Goal: Transaction & Acquisition: Purchase product/service

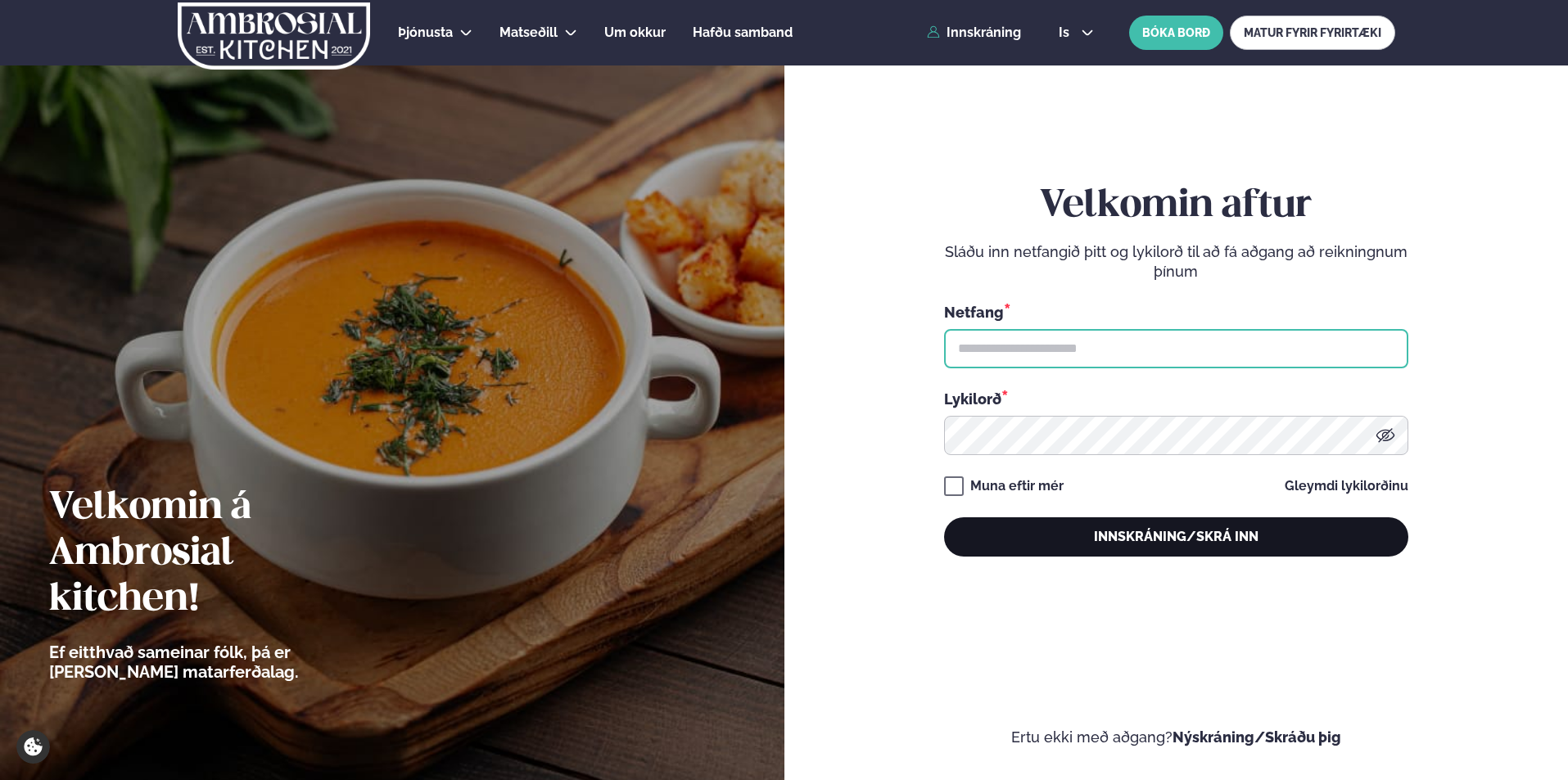
type input "**********"
click at [1090, 540] on button "Innskráning/Skrá inn" at bounding box center [1176, 537] width 464 height 39
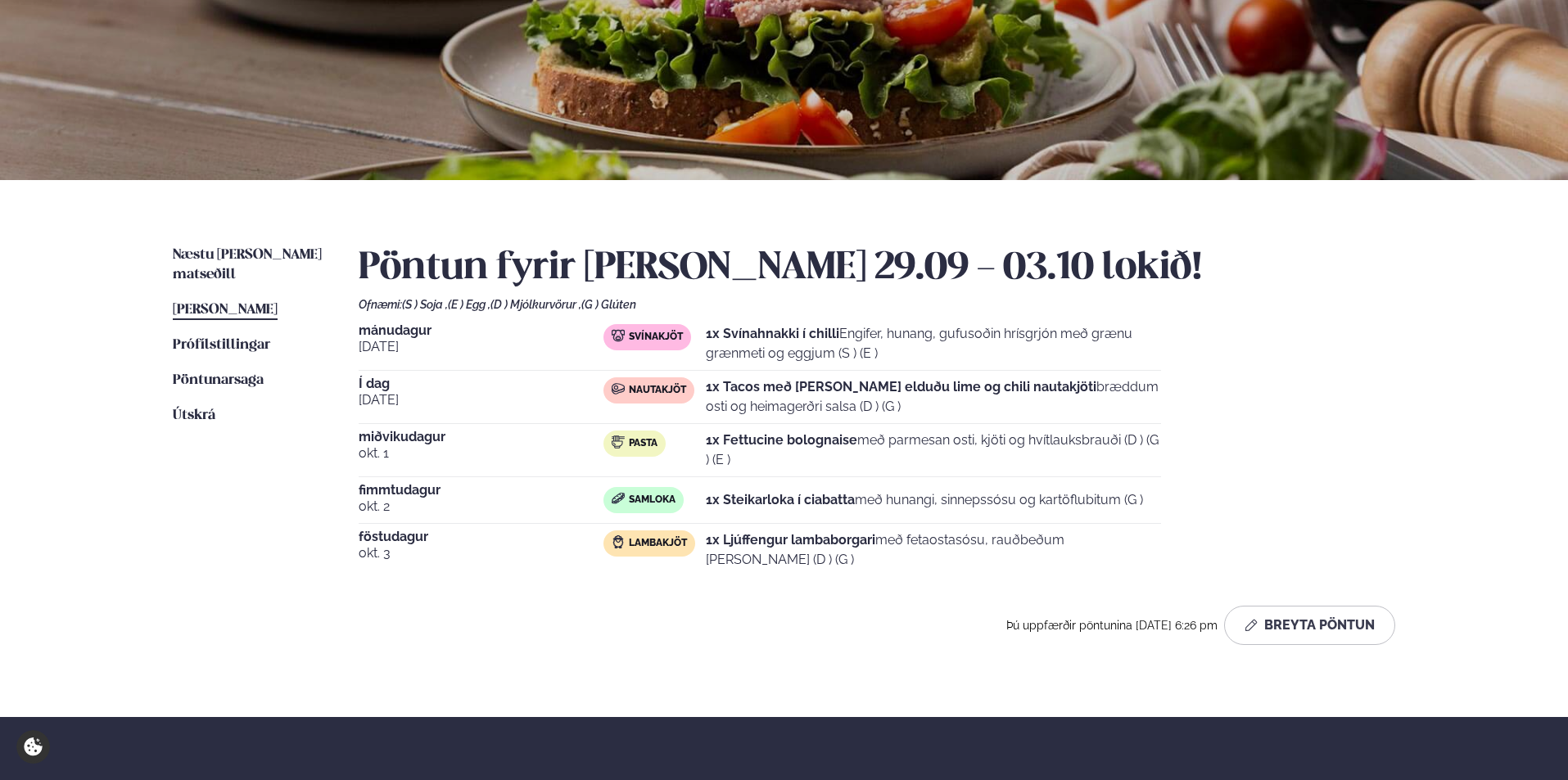
scroll to position [218, 0]
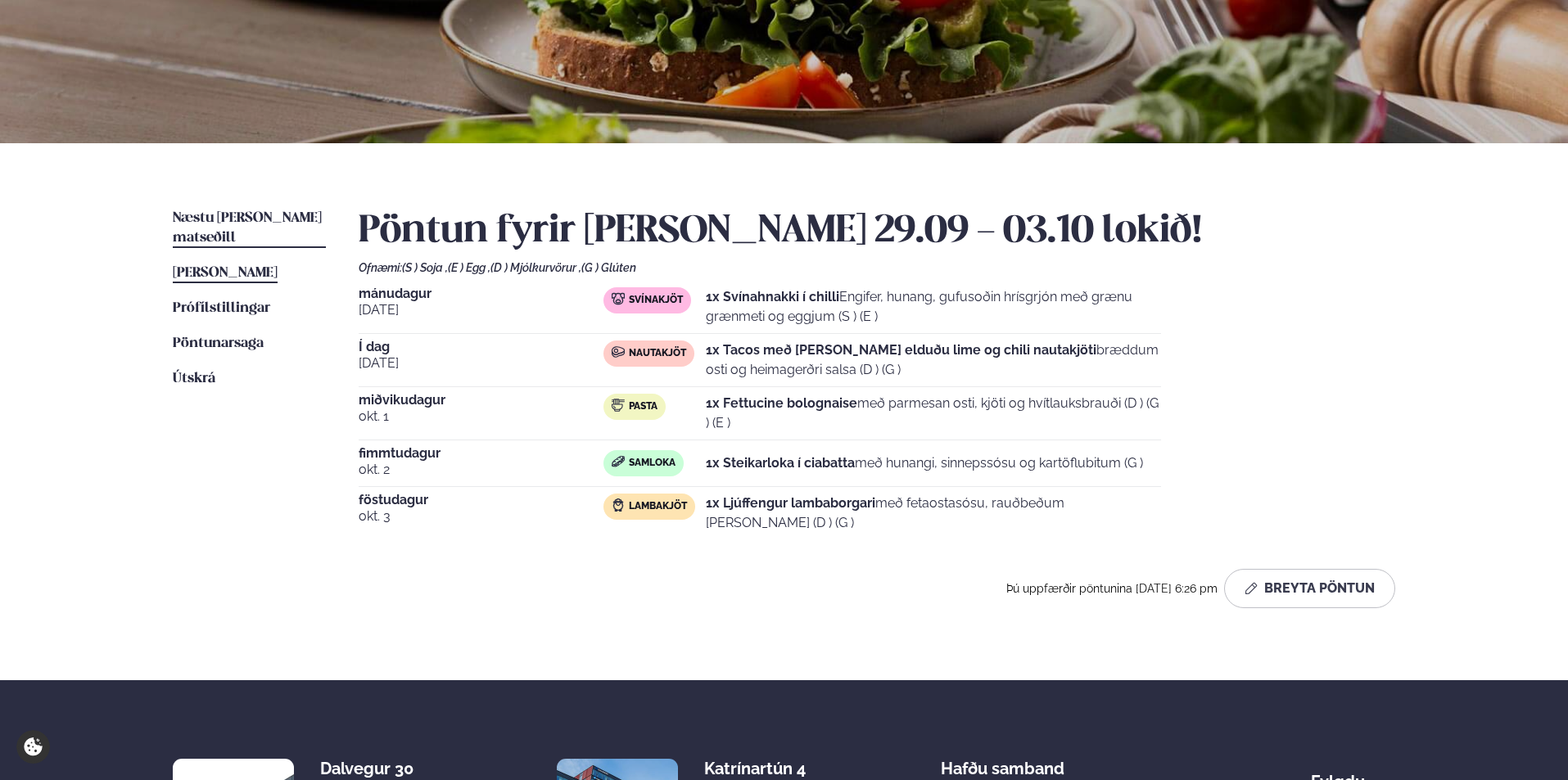
click at [253, 227] on link "Næstu [PERSON_NAME] matseðill Næsta vika" at bounding box center [249, 228] width 153 height 39
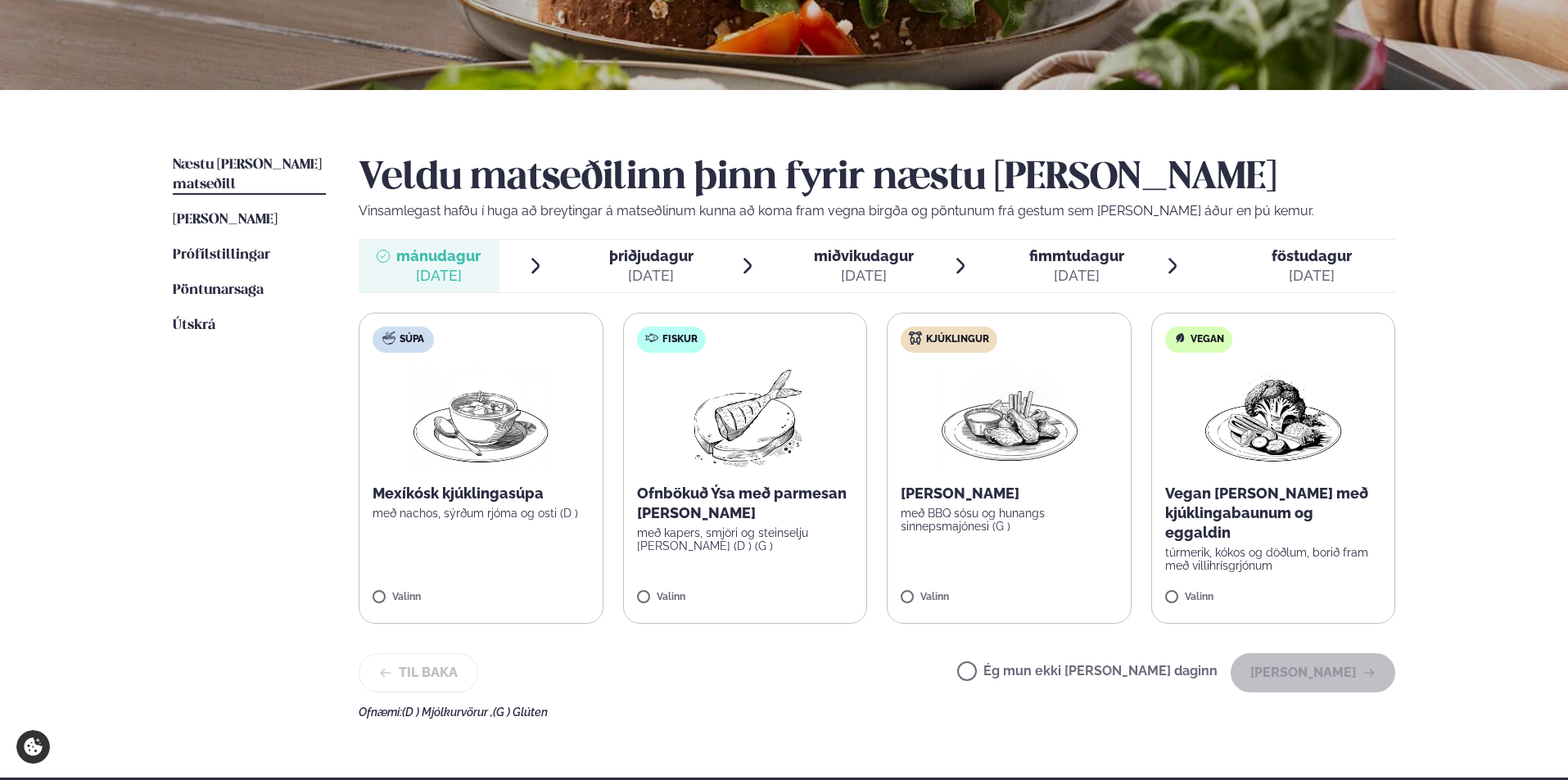
scroll to position [328, 0]
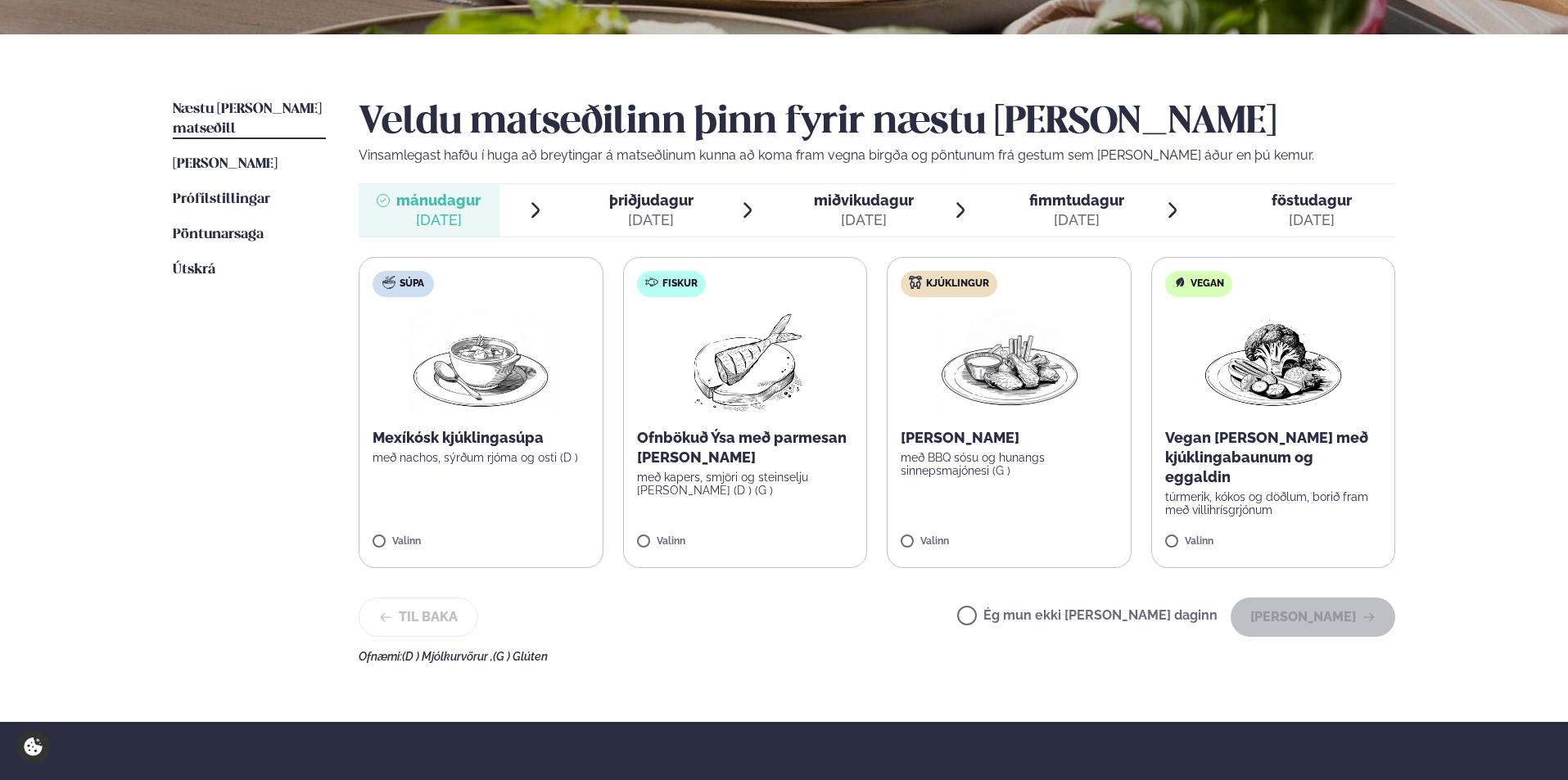
click at [635, 213] on div "[DATE]" at bounding box center [651, 220] width 85 height 20
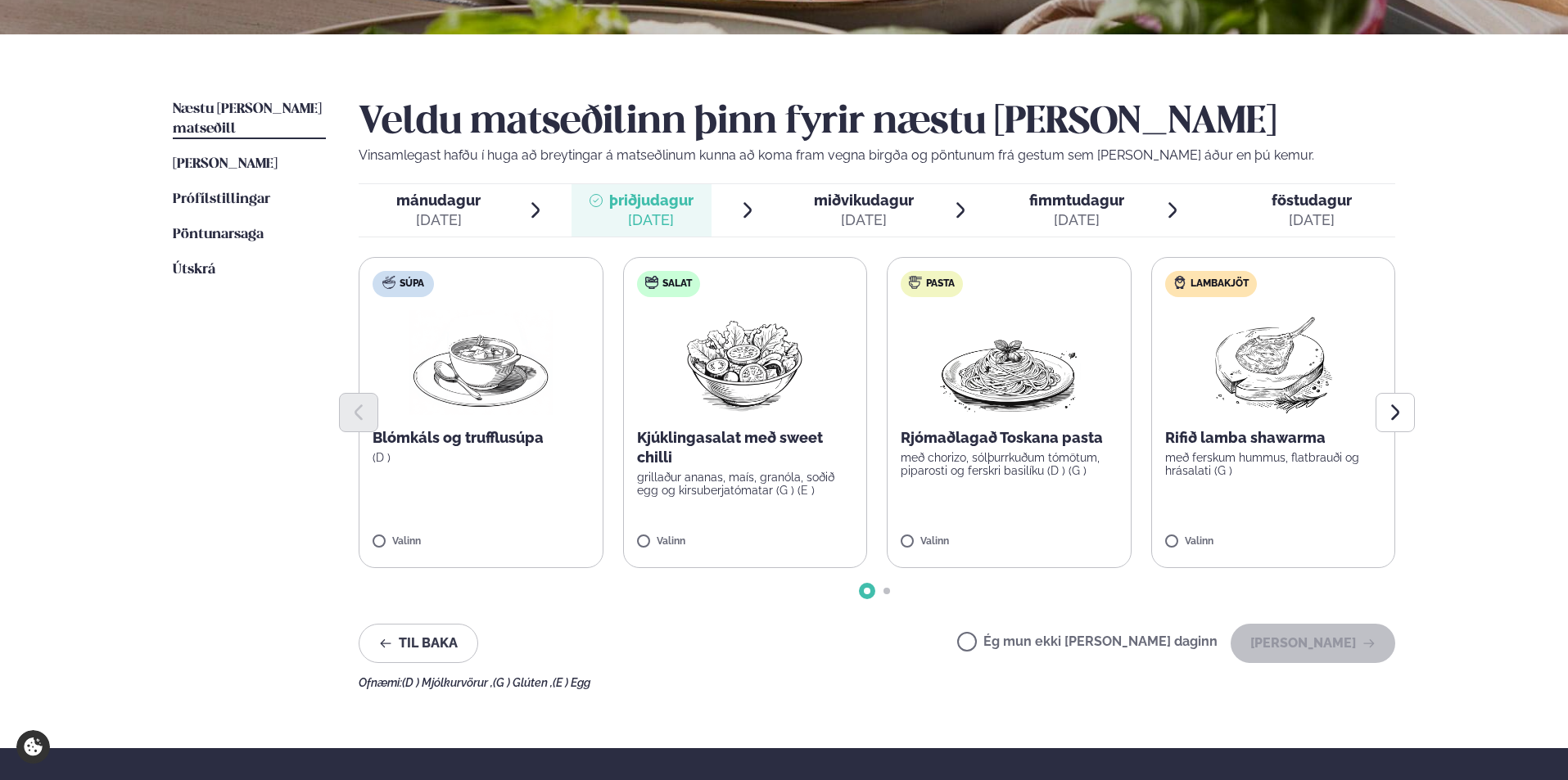
click at [447, 199] on span "mánudagur" at bounding box center [438, 200] width 85 height 17
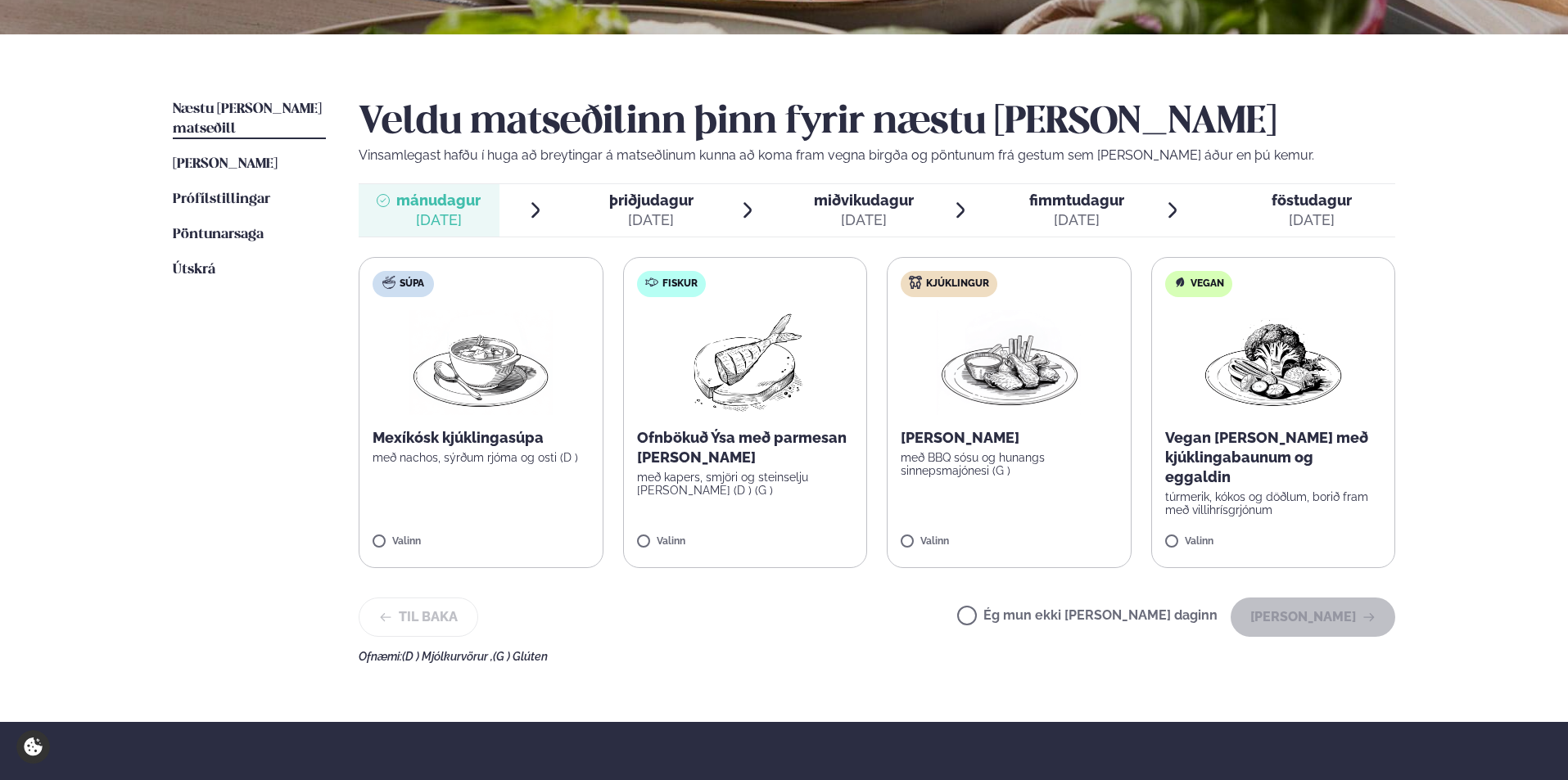
click at [991, 396] on img at bounding box center [1009, 363] width 144 height 105
click at [1314, 622] on button "[PERSON_NAME]" at bounding box center [1313, 617] width 164 height 39
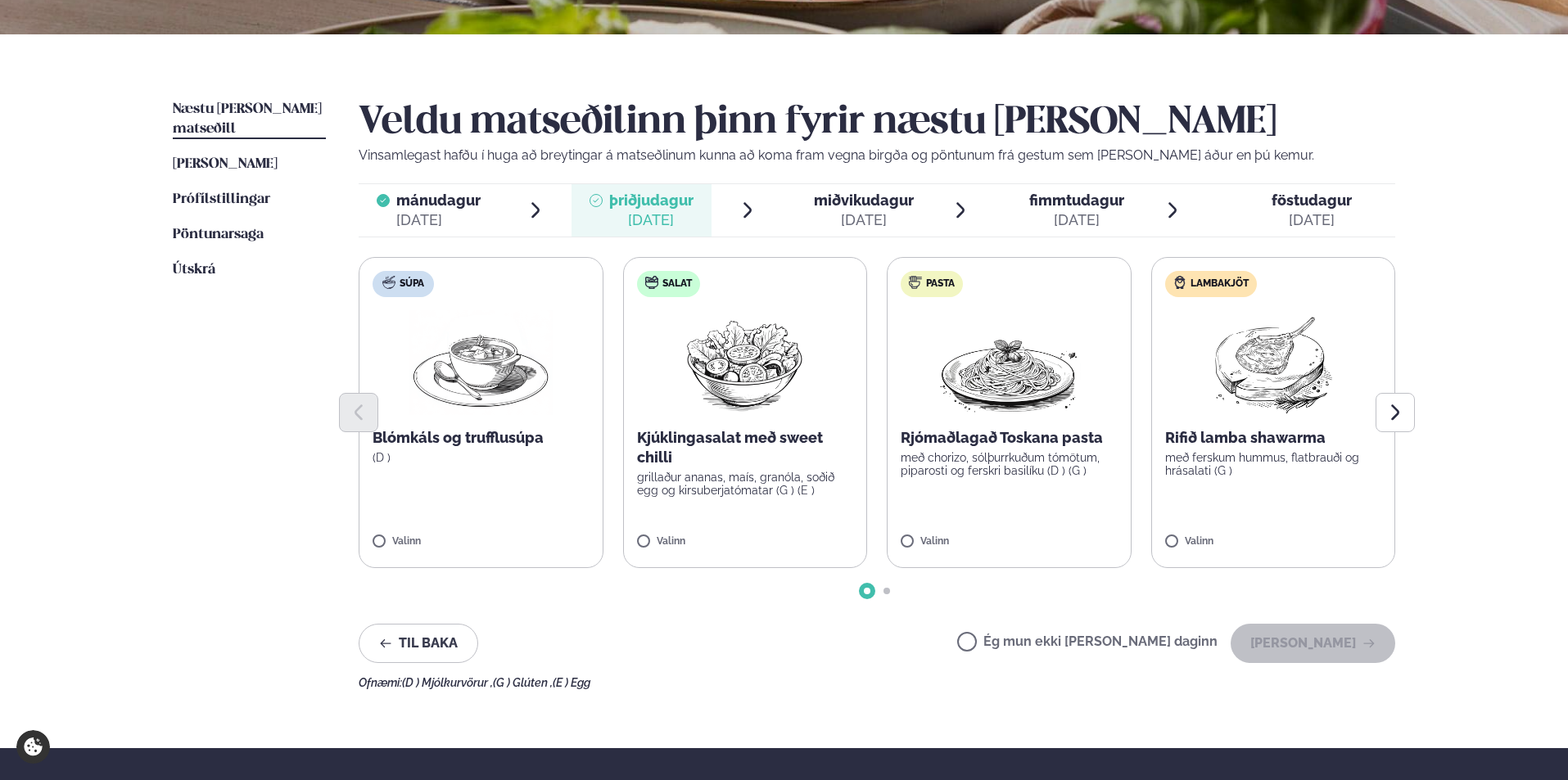
click at [1001, 418] on div at bounding box center [877, 413] width 1037 height 39
click at [1023, 447] on p "Rjómaðlagað Toskana pasta" at bounding box center [1009, 438] width 217 height 20
click at [1296, 646] on button "[PERSON_NAME]" at bounding box center [1313, 644] width 164 height 39
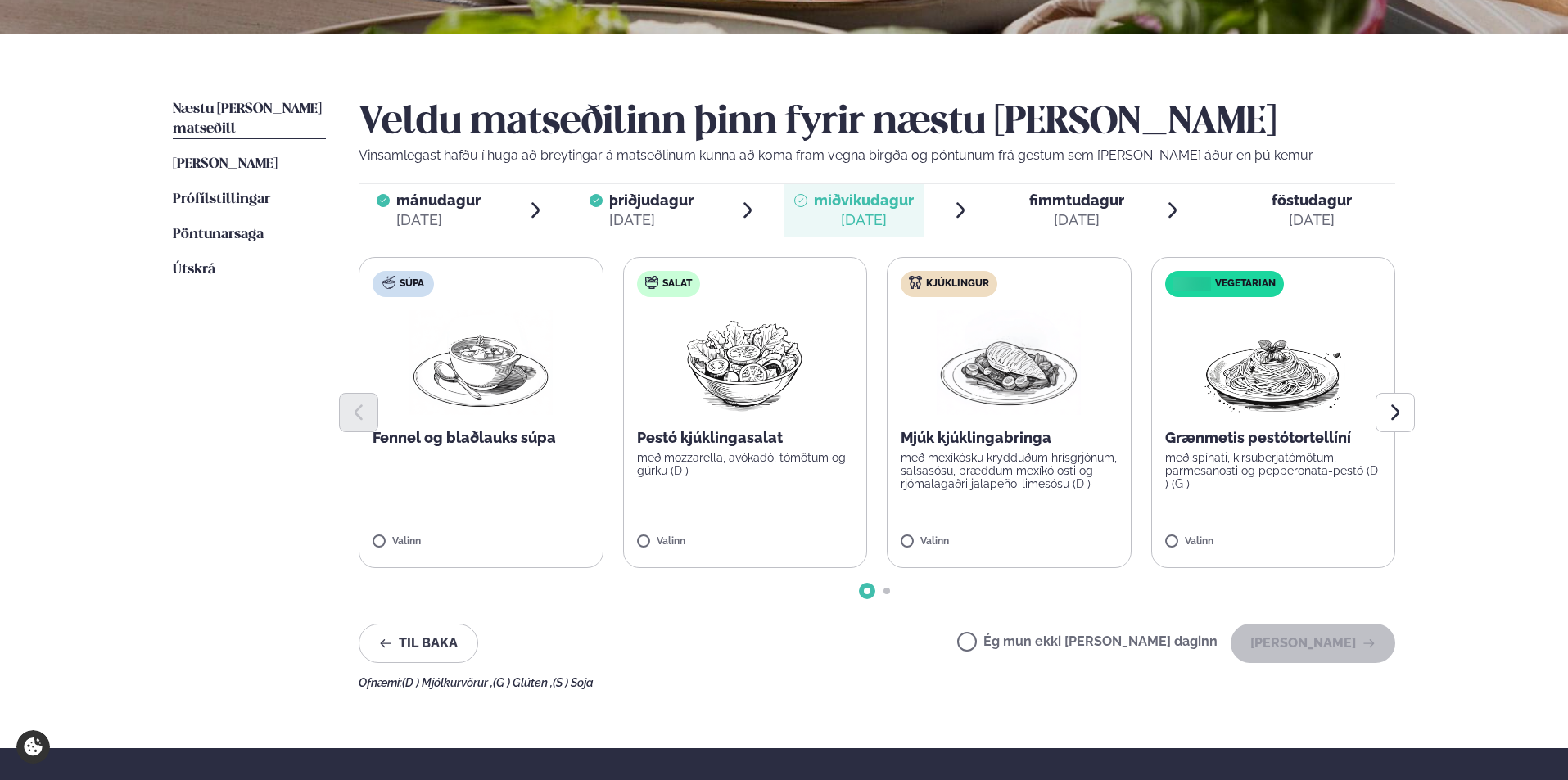
click at [1020, 399] on div at bounding box center [877, 413] width 1037 height 39
click at [988, 442] on p "Mjúk kjúklingabringa" at bounding box center [1009, 438] width 217 height 20
click at [1292, 640] on button "[PERSON_NAME]" at bounding box center [1313, 644] width 164 height 39
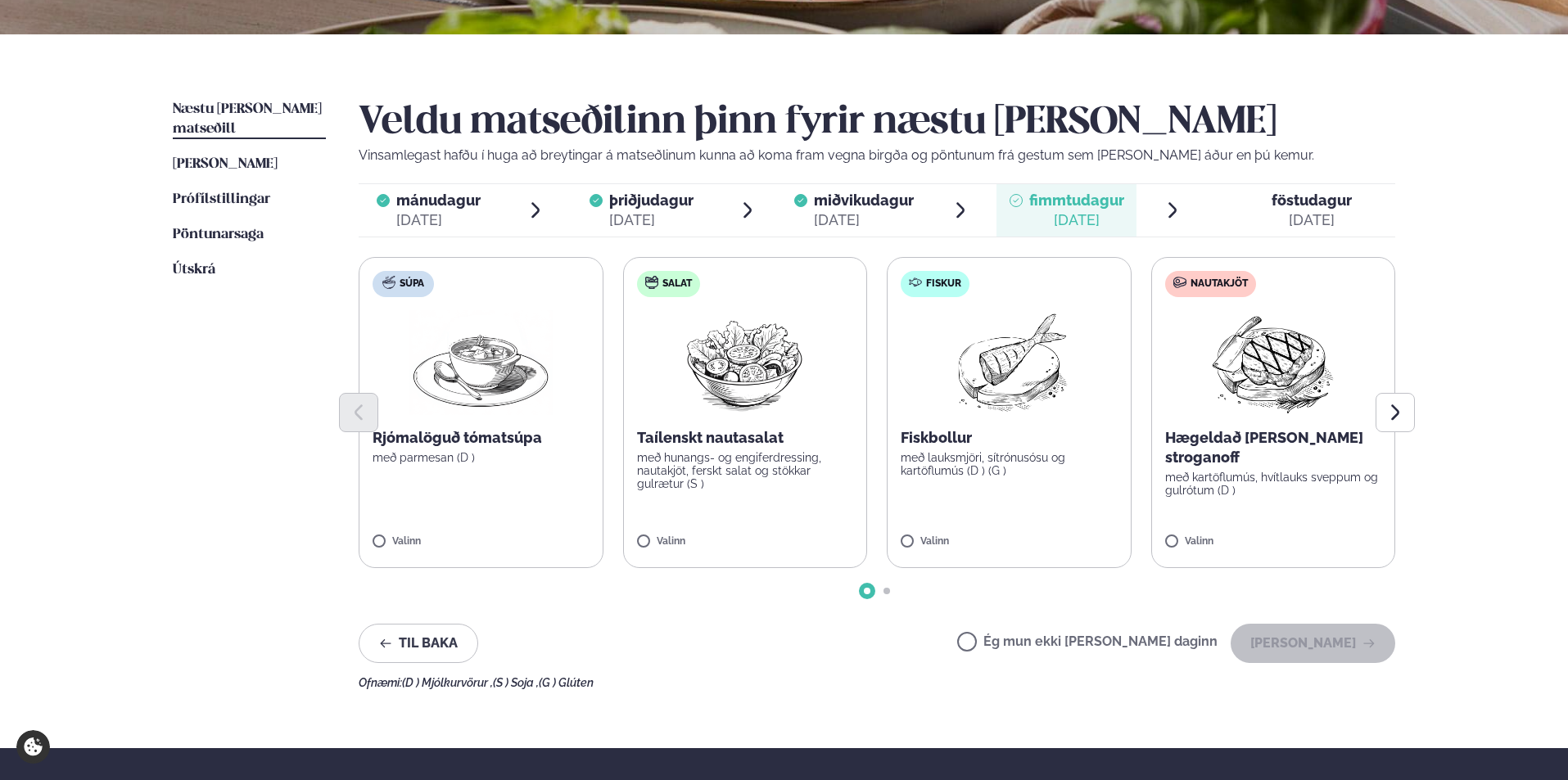
click at [1257, 443] on p "Hægeldað [PERSON_NAME] stroganoff" at bounding box center [1273, 448] width 217 height 39
click at [1320, 635] on button "[PERSON_NAME]" at bounding box center [1313, 644] width 164 height 39
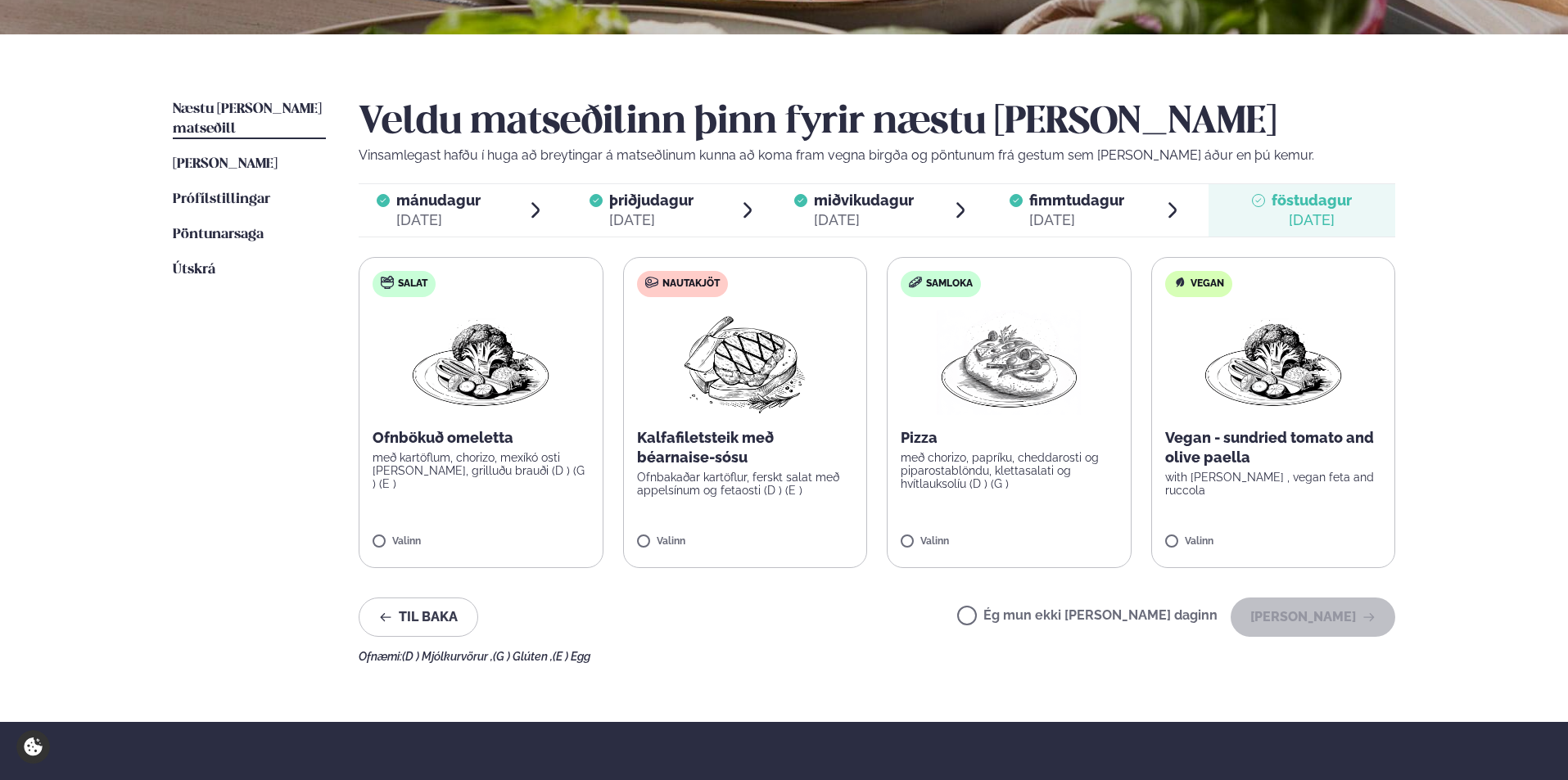
click at [968, 479] on p "með chorizo, papríku, cheddarosti og piparostablöndu, klettasalati og hvítlauks…" at bounding box center [1009, 471] width 217 height 39
click at [1326, 610] on button "[PERSON_NAME]" at bounding box center [1313, 617] width 164 height 39
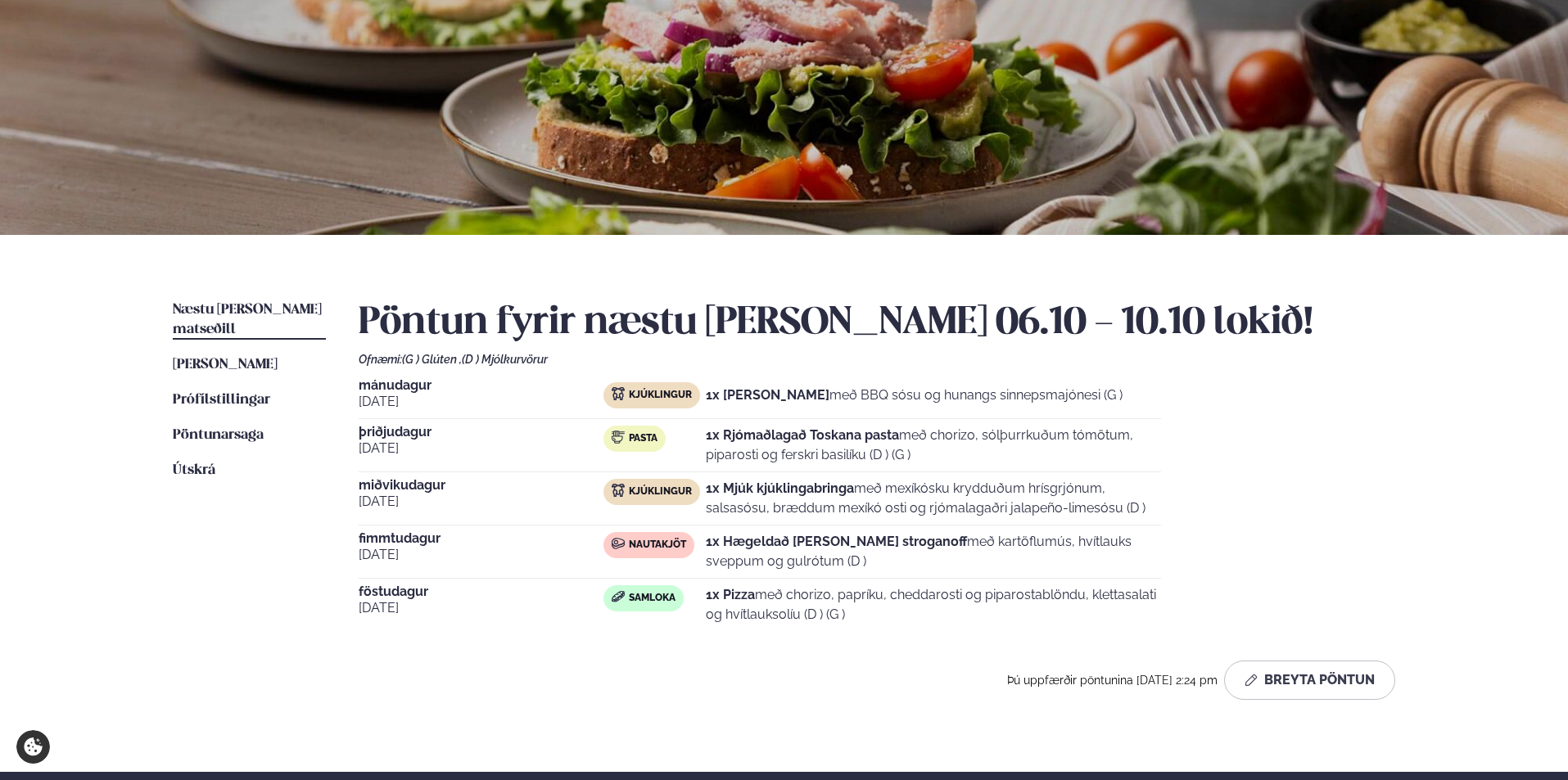
scroll to position [0, 0]
